Goal: Find specific page/section: Locate a particular part of the current website

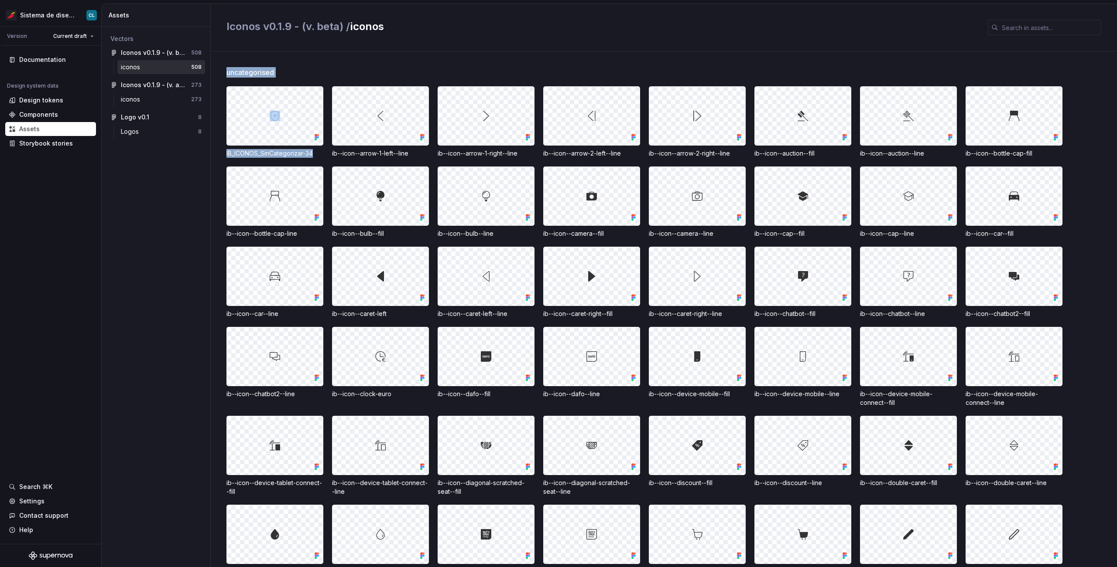
drag, startPoint x: 224, startPoint y: 154, endPoint x: 318, endPoint y: 153, distance: 93.8
click at [318, 153] on div "uncategorised IB_ICONOS_SinCategorizar-34 ib--icon--arrow-1-left--line ib--icon…" at bounding box center [664, 309] width 906 height 516
click at [318, 153] on div "IB_ICONOS_SinCategorizar-34" at bounding box center [274, 153] width 97 height 9
drag, startPoint x: 318, startPoint y: 153, endPoint x: 225, endPoint y: 153, distance: 93.3
click at [225, 153] on div "uncategorised IB_ICONOS_SinCategorizar-34 ib--icon--arrow-1-left--line ib--icon…" at bounding box center [664, 309] width 906 height 516
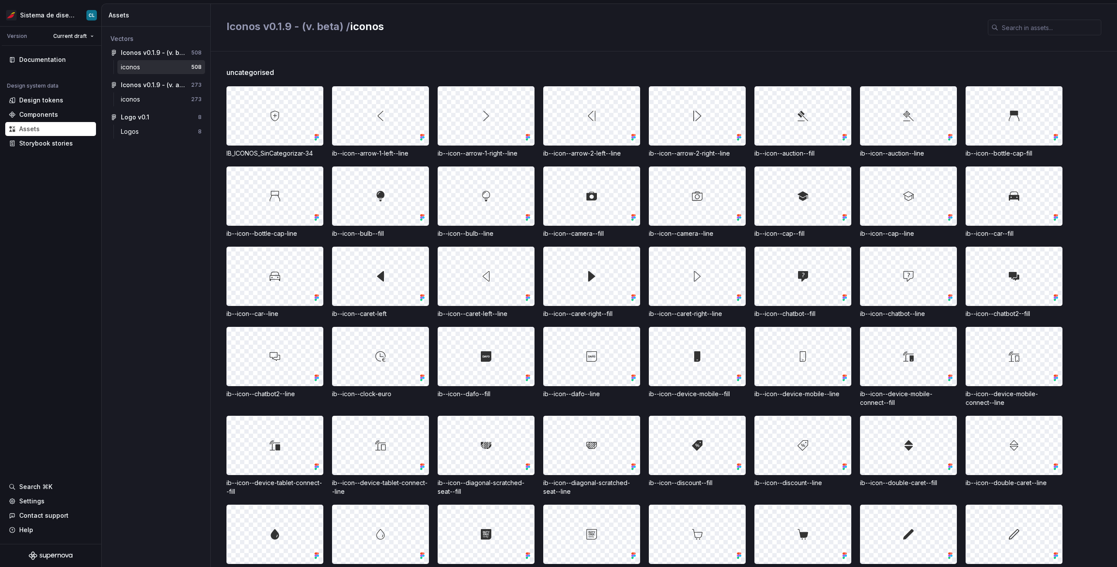
click at [227, 153] on div "IB_ICONOS_SinCategorizar-34" at bounding box center [274, 153] width 97 height 9
click at [227, 155] on div "IB_ICONOS_SinCategorizar-34" at bounding box center [274, 153] width 97 height 9
